Goal: Information Seeking & Learning: Learn about a topic

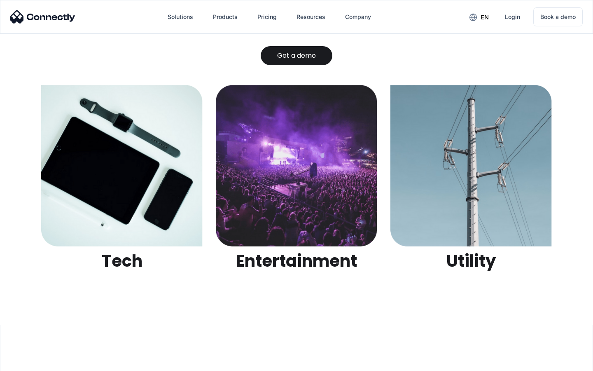
scroll to position [2599, 0]
